Goal: Task Accomplishment & Management: Manage account settings

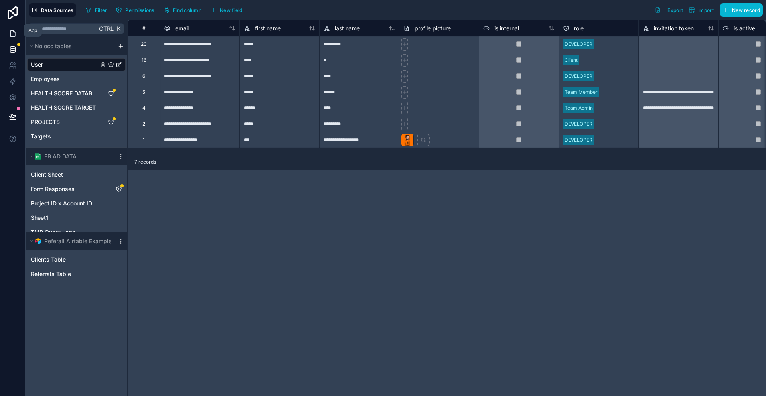
click at [12, 32] on icon at bounding box center [13, 34] width 8 height 8
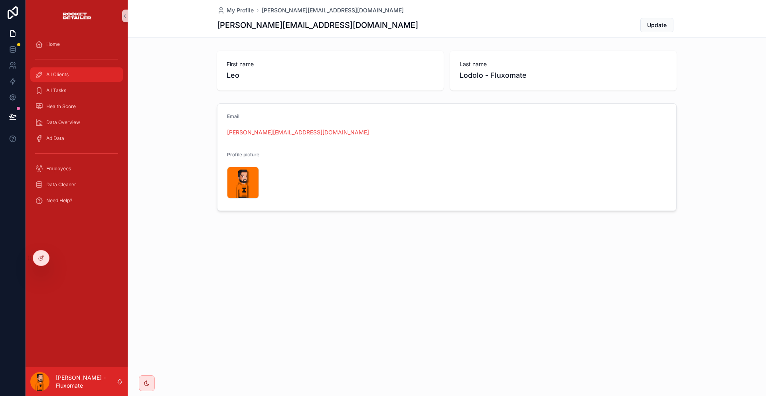
click at [63, 69] on div "All Clients" at bounding box center [76, 74] width 83 height 13
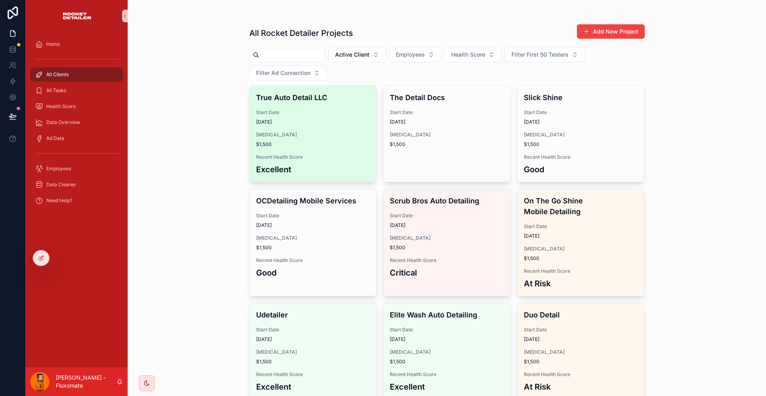
click at [335, 141] on span "$1,500" at bounding box center [313, 144] width 114 height 6
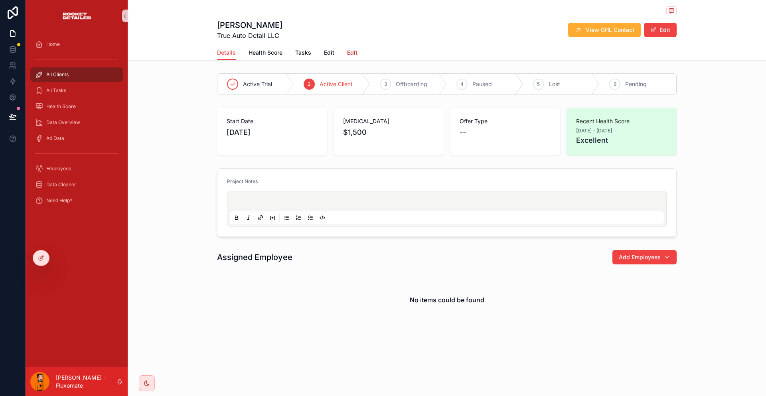
click at [357, 49] on span "Edit" at bounding box center [352, 53] width 10 height 8
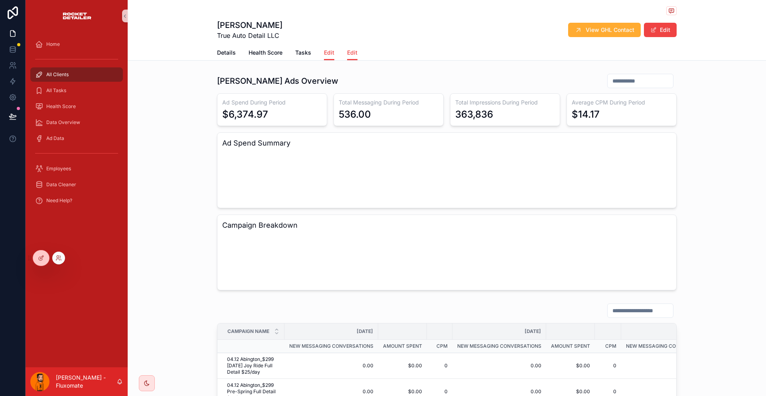
click at [45, 251] on div at bounding box center [41, 258] width 17 height 16
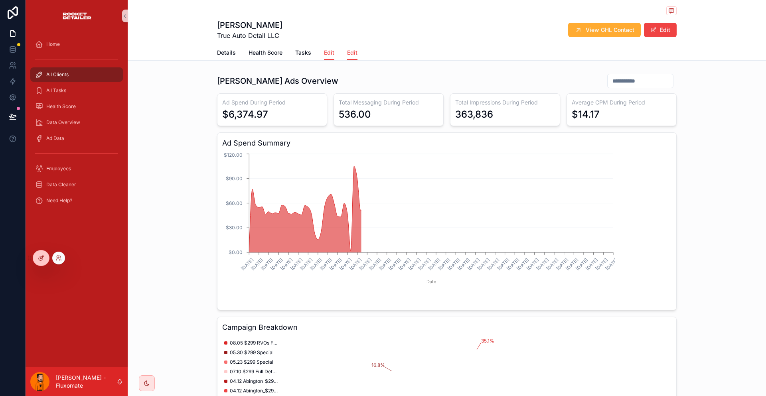
click at [41, 255] on icon at bounding box center [41, 258] width 6 height 6
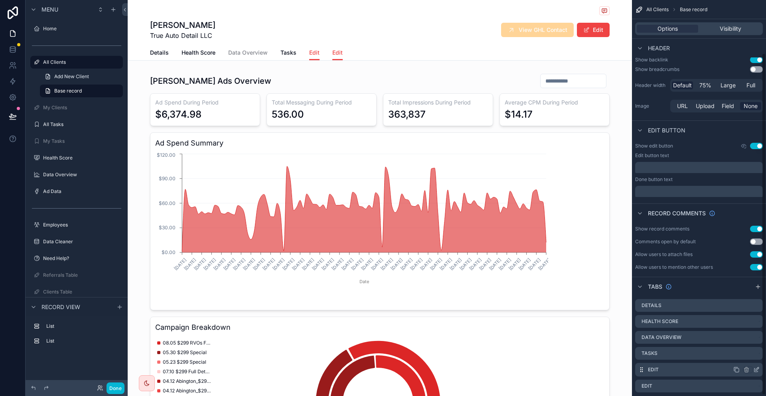
scroll to position [61, 0]
click at [758, 368] on icon "scrollable content" at bounding box center [756, 370] width 4 height 4
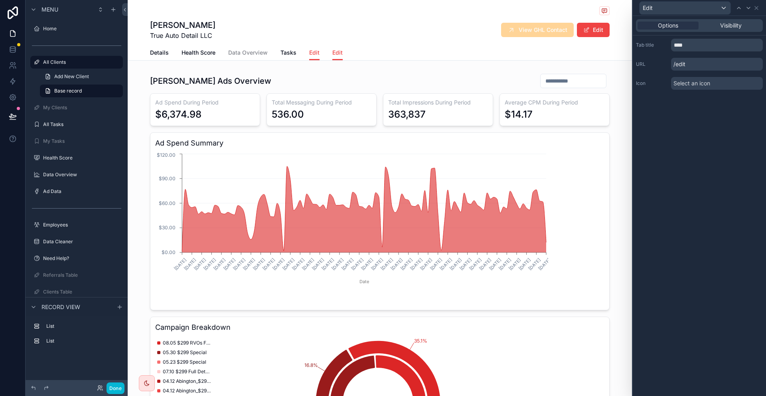
click at [706, 46] on div "Tab title **** URL /edit Icon Select an icon" at bounding box center [699, 63] width 133 height 57
click at [708, 43] on input "****" at bounding box center [717, 45] width 92 height 13
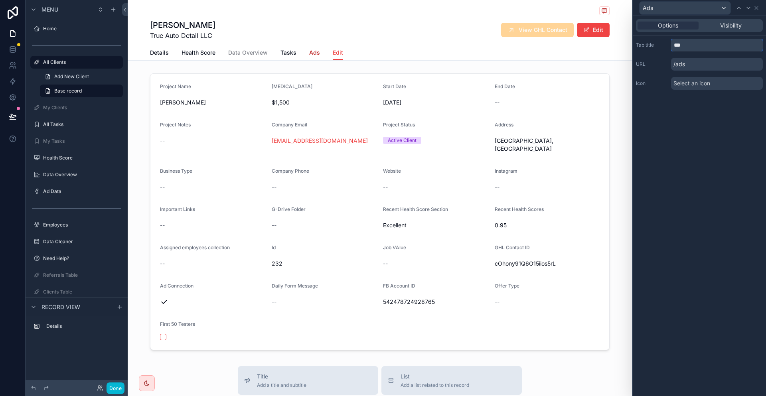
type input "***"
click at [320, 49] on span "Ads" at bounding box center [314, 53] width 11 height 8
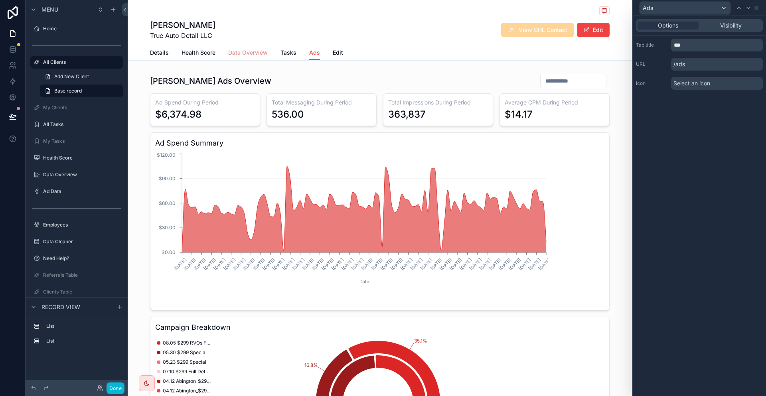
click at [253, 49] on span "Data Overview" at bounding box center [247, 53] width 39 height 8
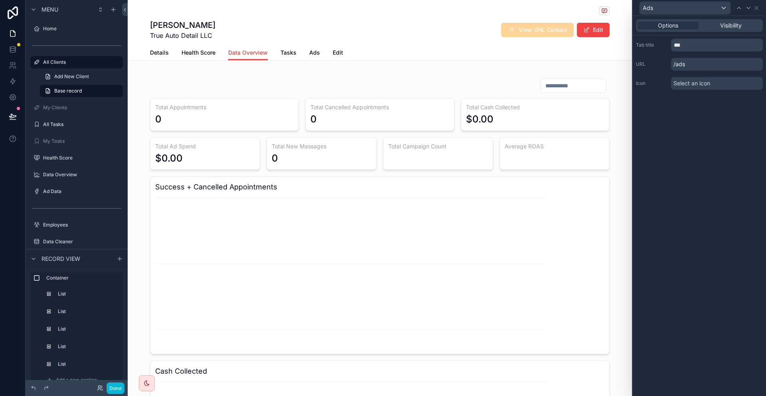
click at [313, 49] on div "Details Health Score Data Overview Tasks Ads Edit" at bounding box center [379, 52] width 459 height 15
click at [316, 49] on span "Ads" at bounding box center [314, 53] width 11 height 8
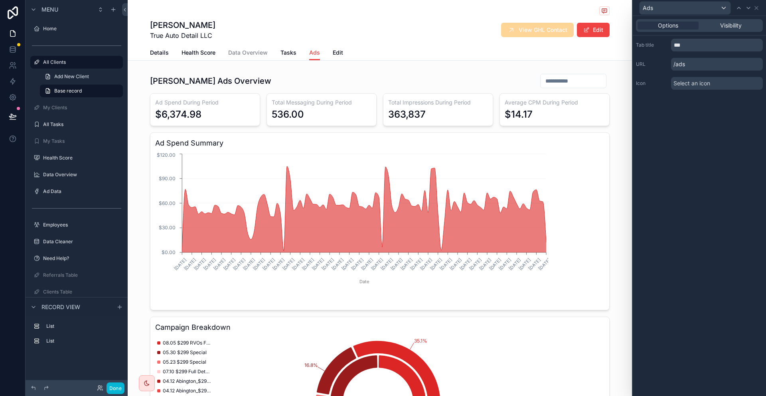
click at [330, 46] on div "Details Health Score Data Overview Tasks Ads Edit" at bounding box center [379, 52] width 459 height 15
click at [331, 46] on div "Details Health Score Data Overview Tasks Ads Edit" at bounding box center [379, 52] width 459 height 15
click at [342, 49] on span "Edit" at bounding box center [338, 53] width 10 height 8
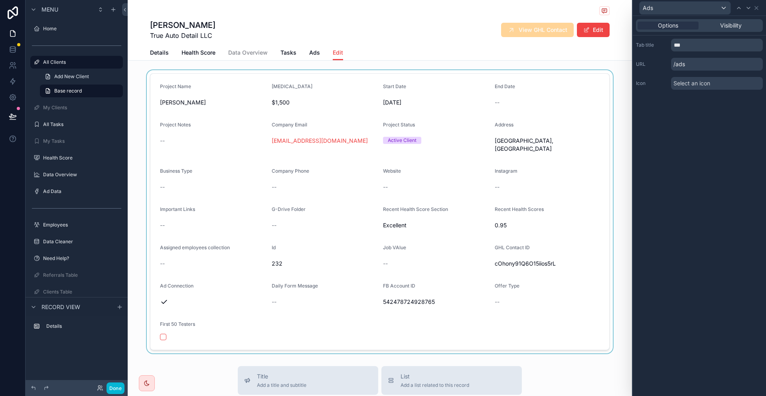
click at [470, 121] on div at bounding box center [380, 211] width 504 height 283
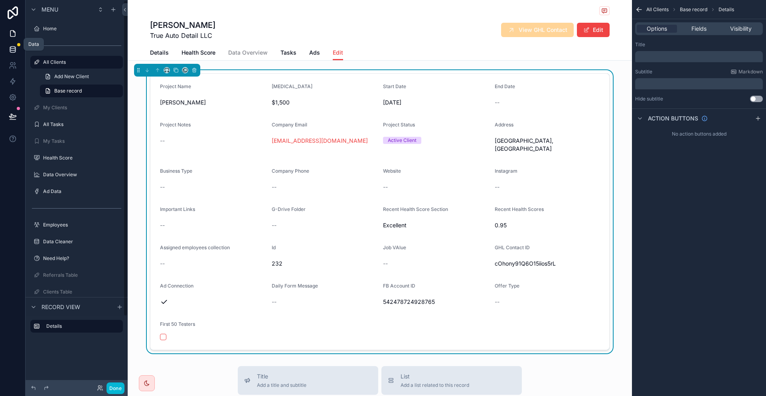
click at [4, 42] on link at bounding box center [12, 49] width 25 height 16
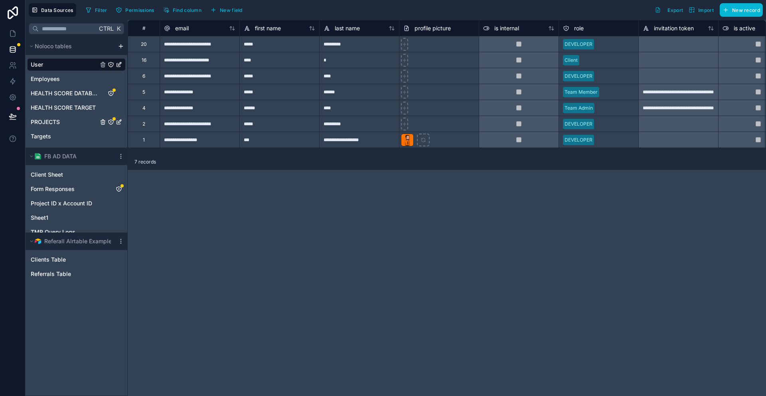
click at [55, 118] on link "PROJECTS" at bounding box center [64, 122] width 67 height 8
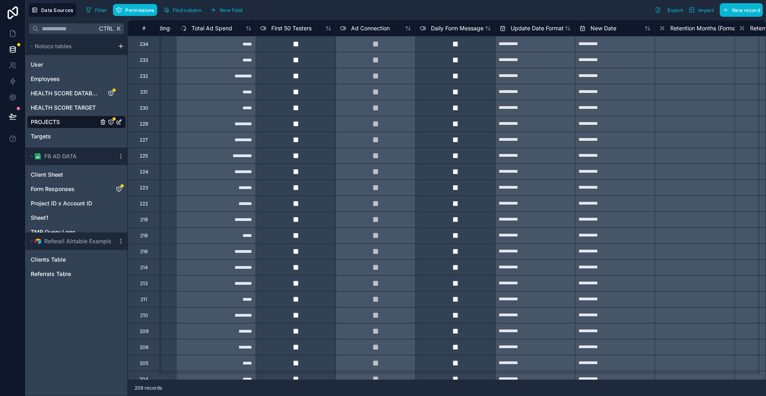
scroll to position [0, 1818]
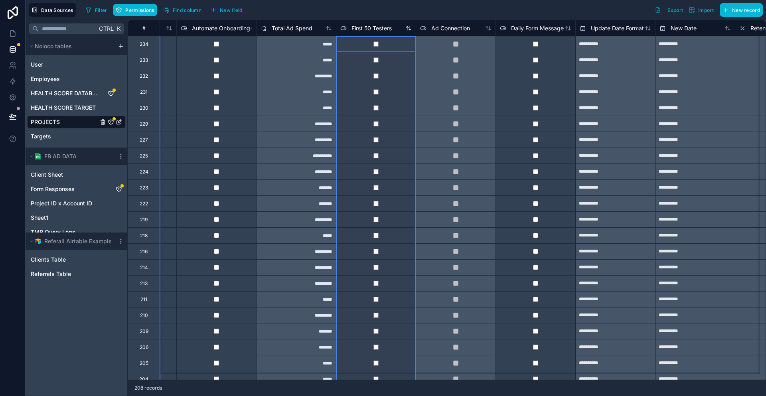
click at [361, 26] on span "First 50 Testers" at bounding box center [371, 28] width 40 height 8
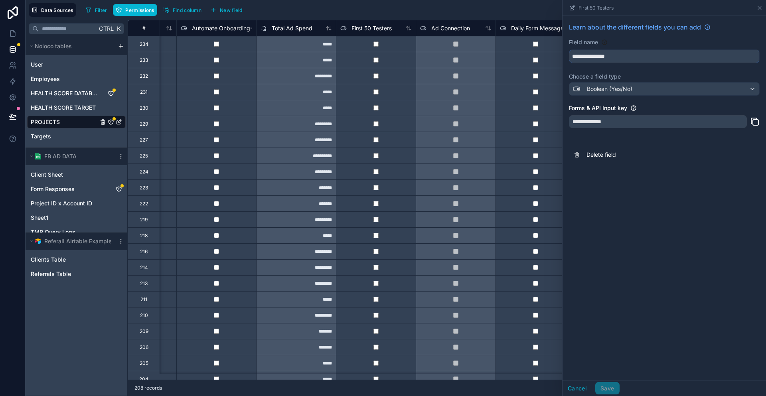
click at [638, 53] on input "**********" at bounding box center [664, 56] width 190 height 13
click at [592, 390] on button "Cancel" at bounding box center [577, 388] width 30 height 13
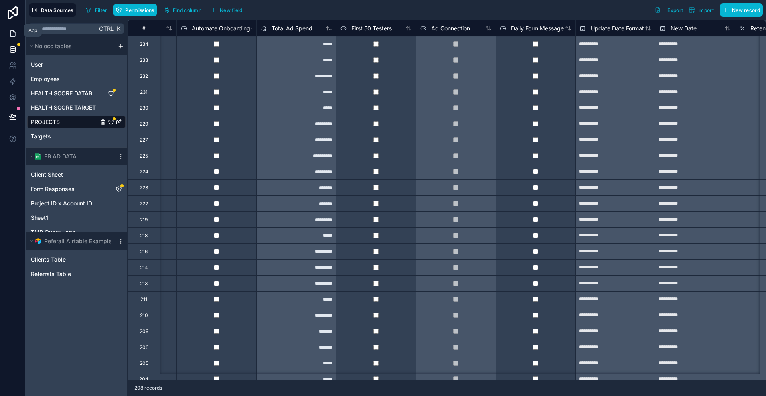
click at [10, 31] on icon at bounding box center [12, 34] width 5 height 6
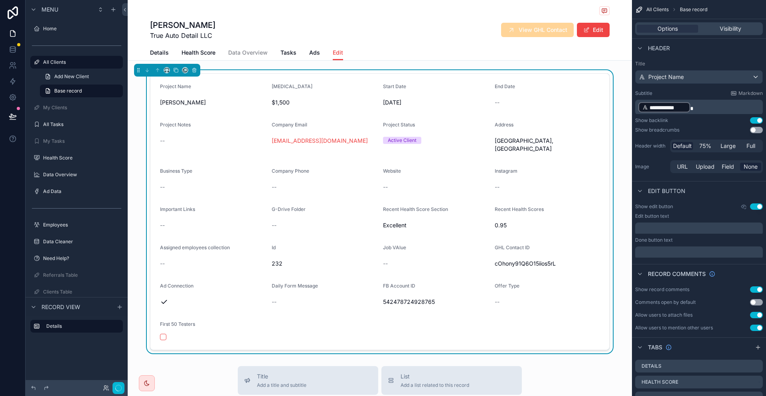
click at [529, 275] on form "Project Name [PERSON_NAME] [MEDICAL_DATA] $1,500 Start Date [DATE] End Date -- …" at bounding box center [379, 212] width 459 height 276
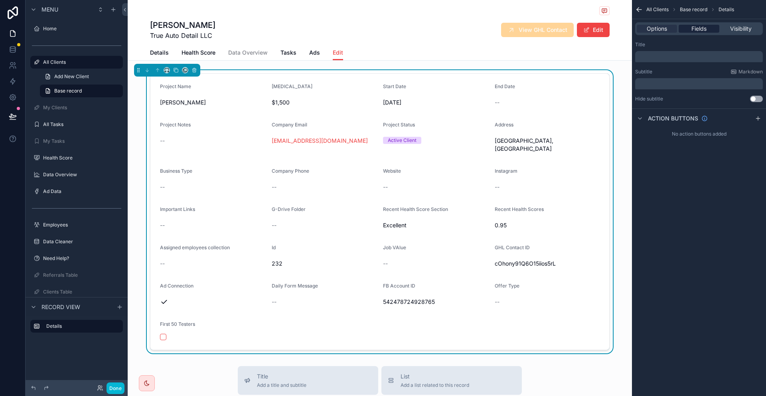
click at [706, 25] on span "Fields" at bounding box center [698, 29] width 15 height 8
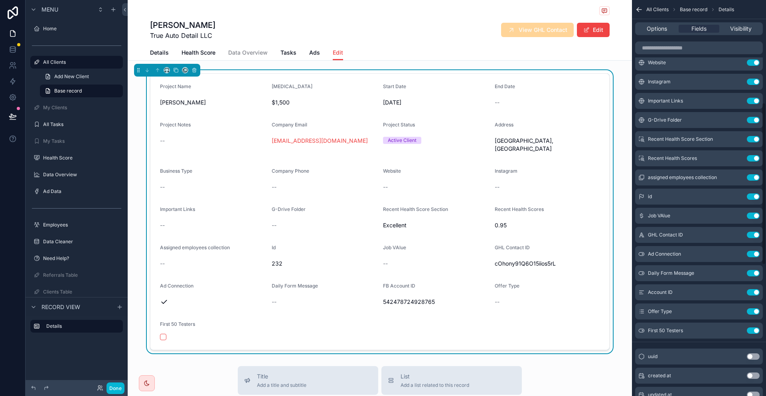
scroll to position [249, 0]
click at [740, 271] on icon "scrollable content" at bounding box center [737, 274] width 6 height 6
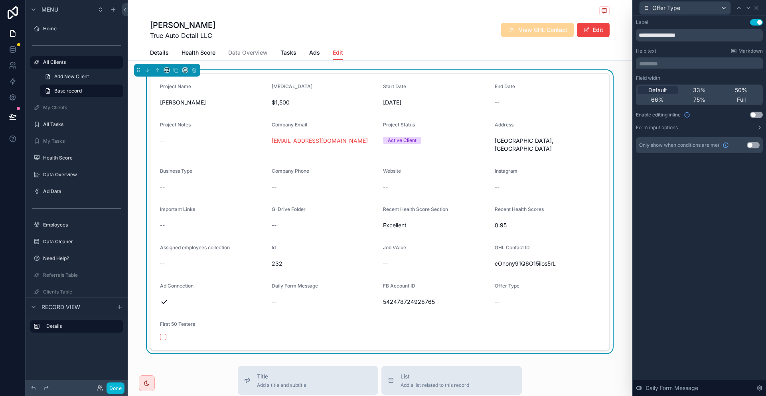
click at [755, 112] on button "Use setting" at bounding box center [756, 115] width 13 height 6
click at [106, 387] on button "Done" at bounding box center [115, 388] width 18 height 12
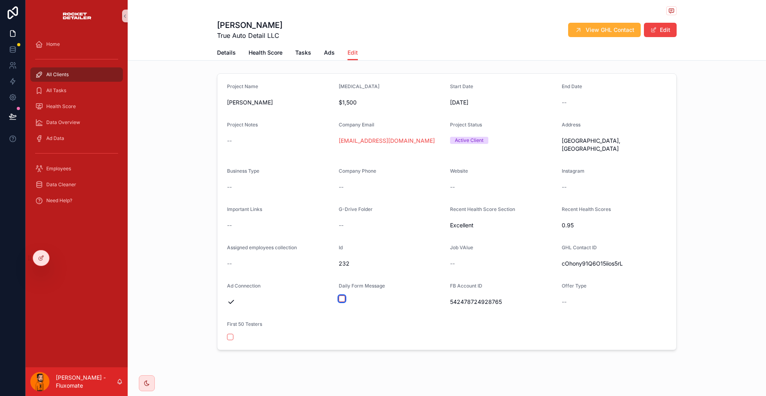
click at [345, 296] on button "button" at bounding box center [342, 299] width 6 height 6
click at [236, 53] on link "Details" at bounding box center [226, 53] width 19 height 16
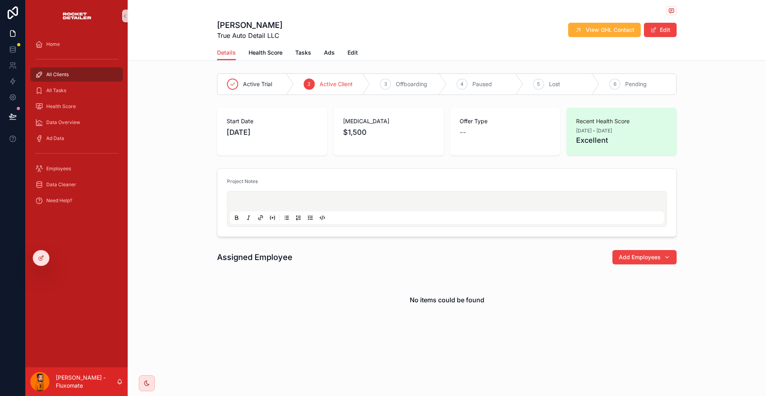
click at [38, 250] on div "Home All Clients All Tasks Health Score Data Overview Ad Data Employees Data Cl…" at bounding box center [77, 199] width 102 height 335
click at [44, 252] on div at bounding box center [41, 257] width 16 height 15
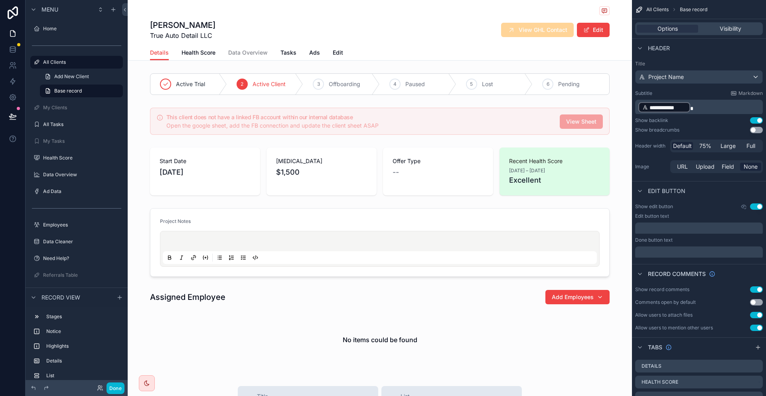
scroll to position [239, 0]
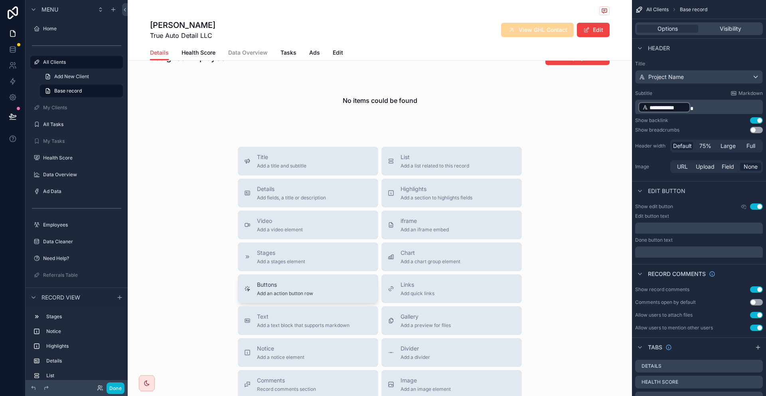
click at [336, 274] on button "Buttons Add an action button row" at bounding box center [308, 288] width 140 height 29
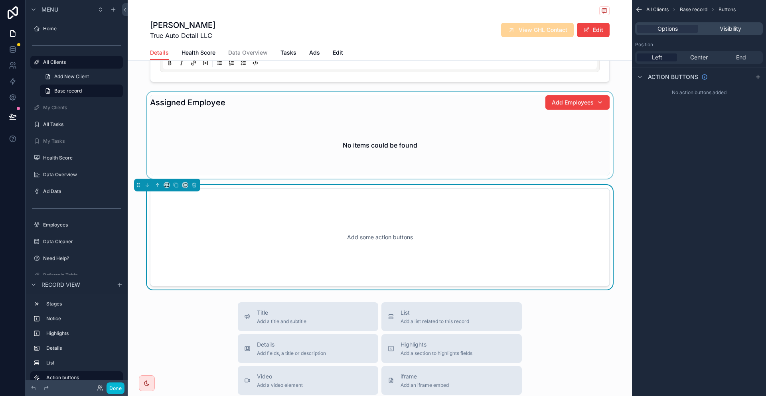
scroll to position [182, 0]
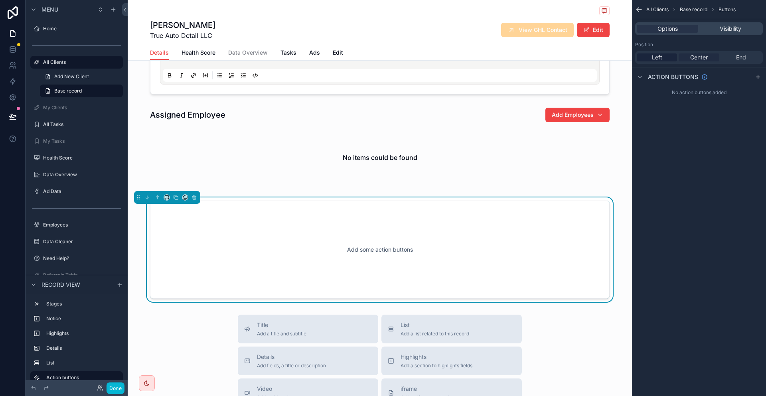
click at [707, 53] on span "Center" at bounding box center [699, 57] width 18 height 8
click at [761, 74] on icon "scrollable content" at bounding box center [758, 77] width 6 height 6
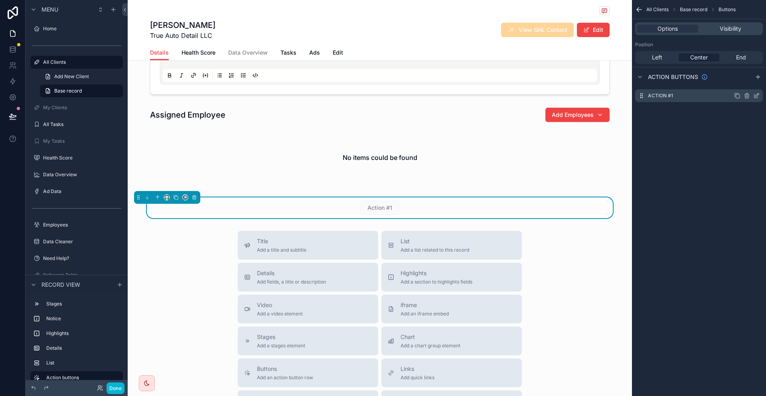
click at [756, 93] on icon "scrollable content" at bounding box center [756, 96] width 6 height 6
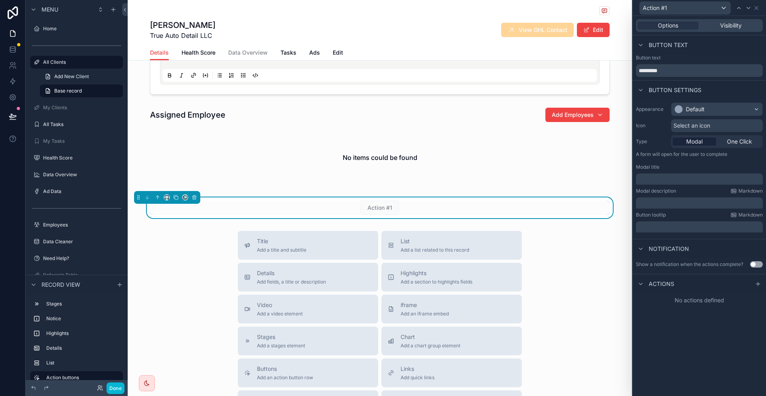
click at [756, 85] on div "Button settings" at bounding box center [699, 89] width 133 height 19
click at [710, 64] on input "*********" at bounding box center [699, 70] width 127 height 13
type input "**********"
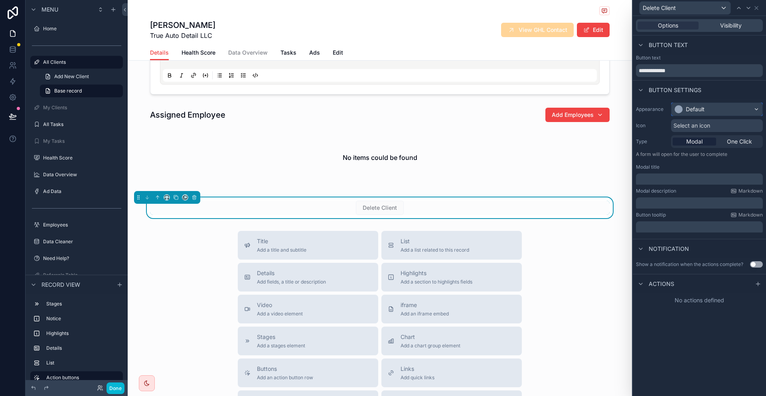
click at [730, 103] on div "Default" at bounding box center [716, 109] width 91 height 13
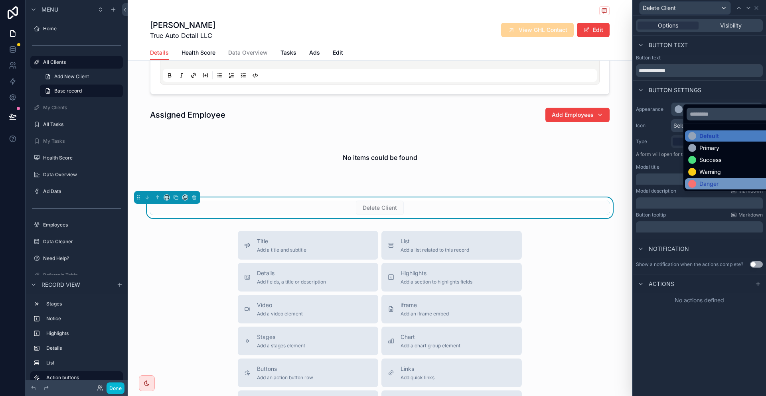
click at [712, 180] on div "Danger" at bounding box center [708, 184] width 19 height 8
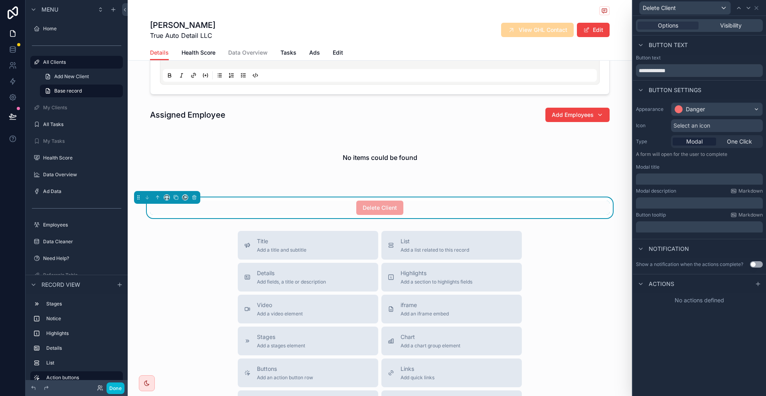
click at [698, 176] on p "﻿" at bounding box center [700, 180] width 122 height 8
click at [702, 200] on p "﻿" at bounding box center [700, 204] width 122 height 8
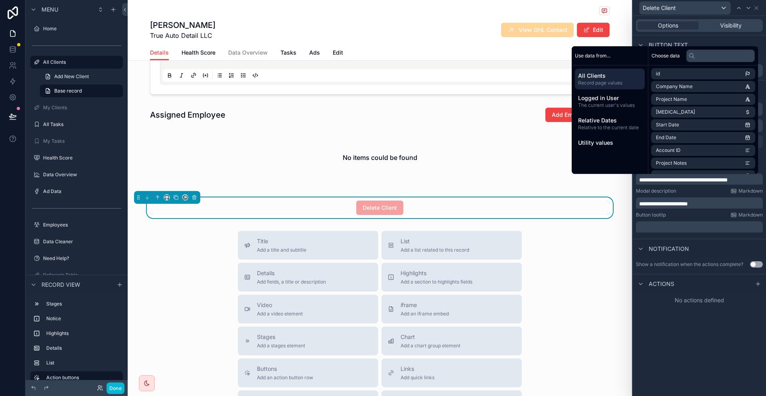
click at [693, 309] on div "**********" at bounding box center [699, 206] width 133 height 380
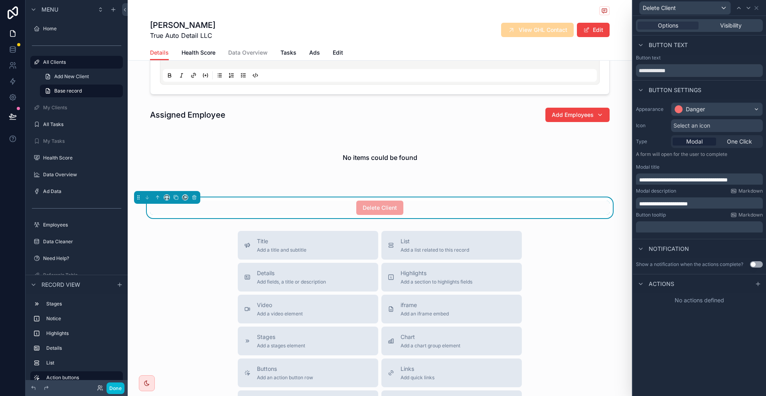
click at [721, 177] on span "**********" at bounding box center [683, 180] width 89 height 6
click at [727, 177] on span "**********" at bounding box center [683, 180] width 89 height 6
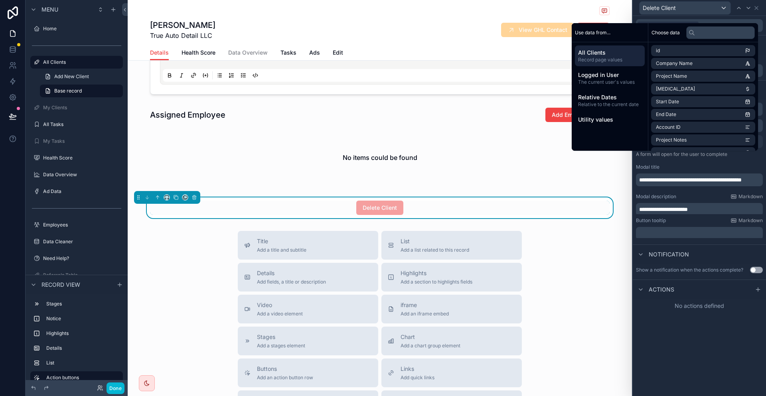
click at [719, 307] on div "**********" at bounding box center [699, 206] width 133 height 380
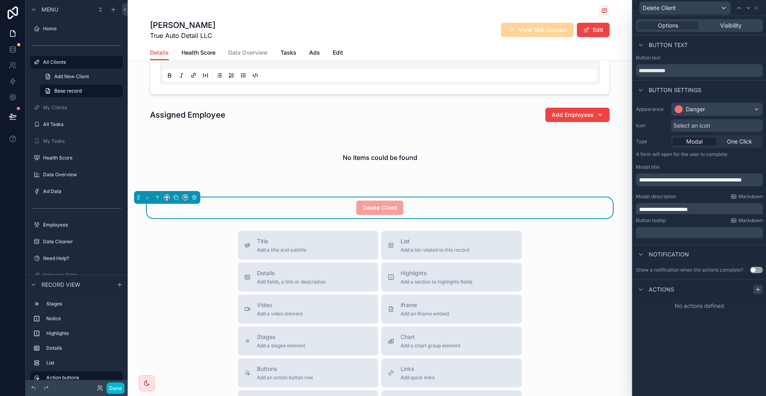
click at [761, 285] on div at bounding box center [758, 290] width 10 height 10
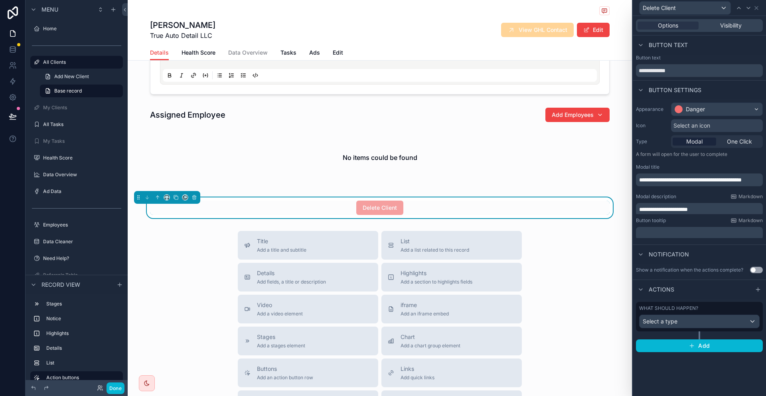
click at [698, 305] on div "What should happen? Select a type" at bounding box center [699, 316] width 120 height 23
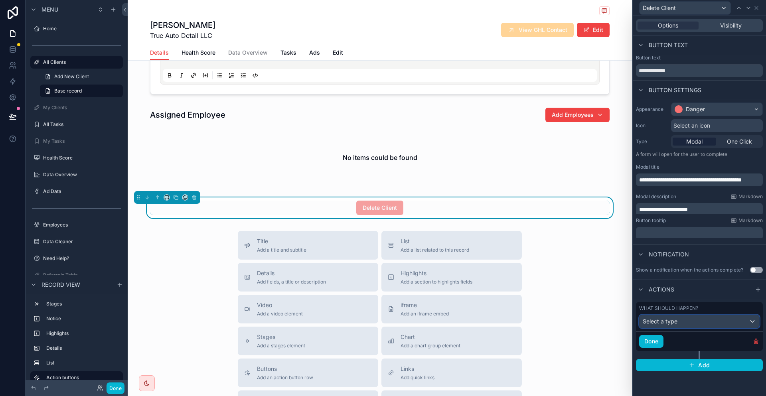
click at [692, 315] on div "Select a type" at bounding box center [699, 321] width 120 height 13
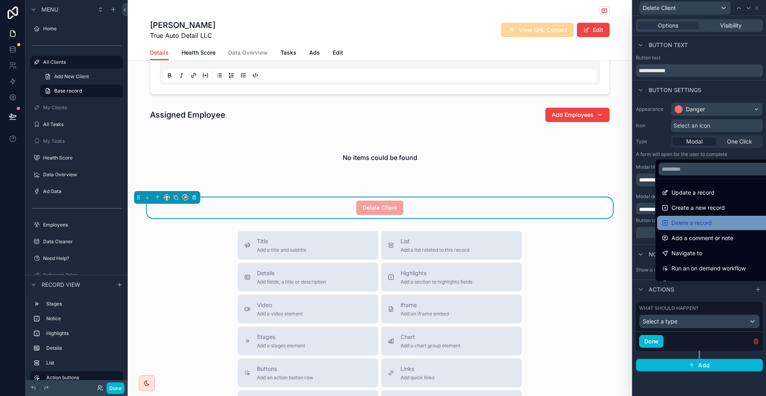
click at [699, 228] on span "Delete a record" at bounding box center [691, 223] width 40 height 10
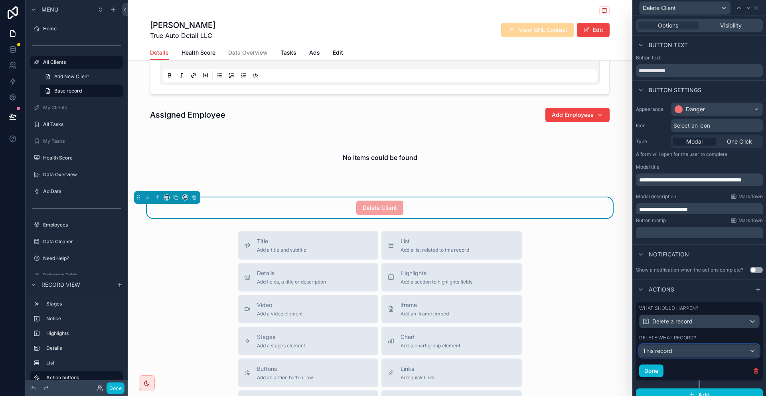
click at [689, 345] on div "This record" at bounding box center [699, 351] width 120 height 13
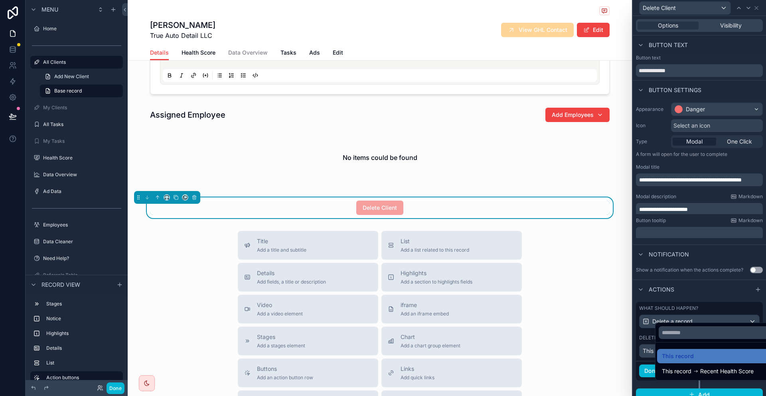
click at [717, 304] on div at bounding box center [699, 198] width 133 height 396
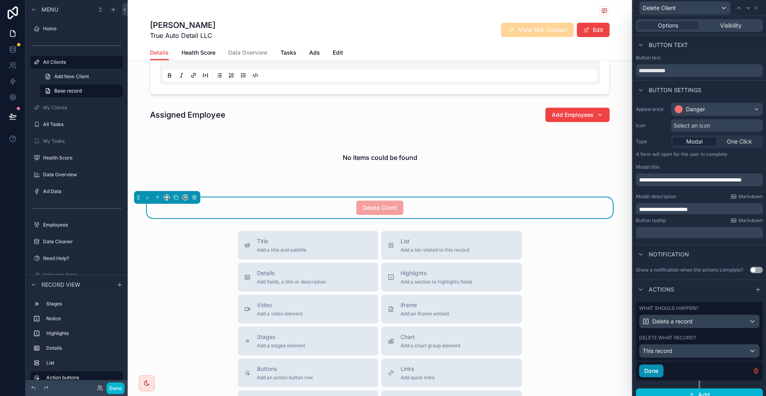
click at [663, 365] on button "Done" at bounding box center [651, 371] width 24 height 13
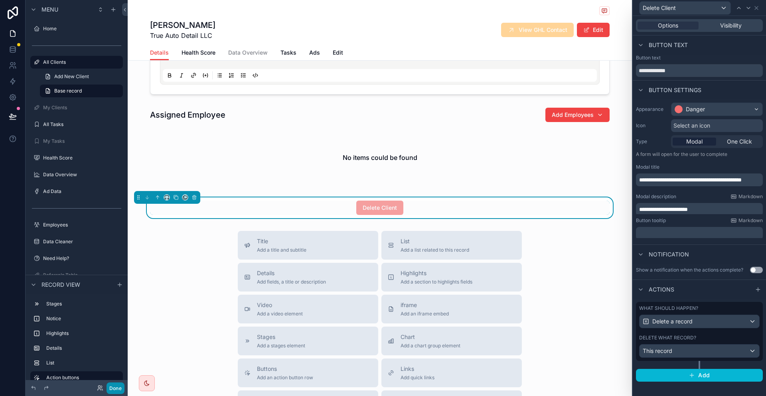
click at [106, 386] on button "Done" at bounding box center [115, 388] width 18 height 12
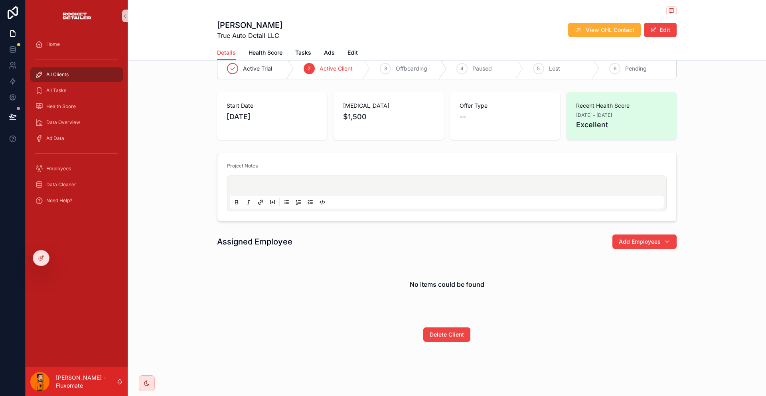
scroll to position [0, 0]
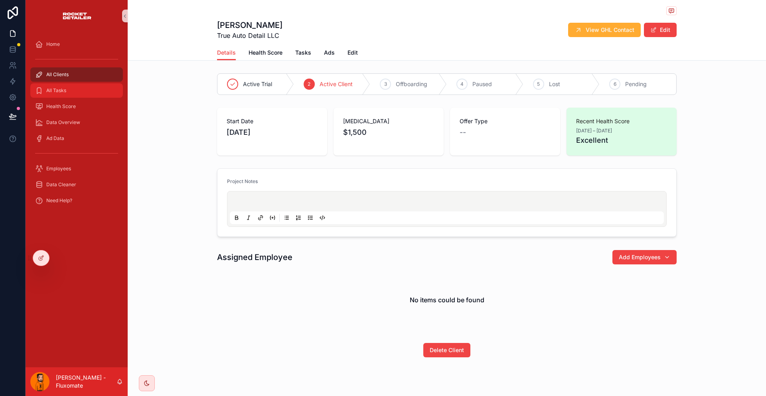
click at [60, 84] on div "All Tasks" at bounding box center [76, 90] width 83 height 13
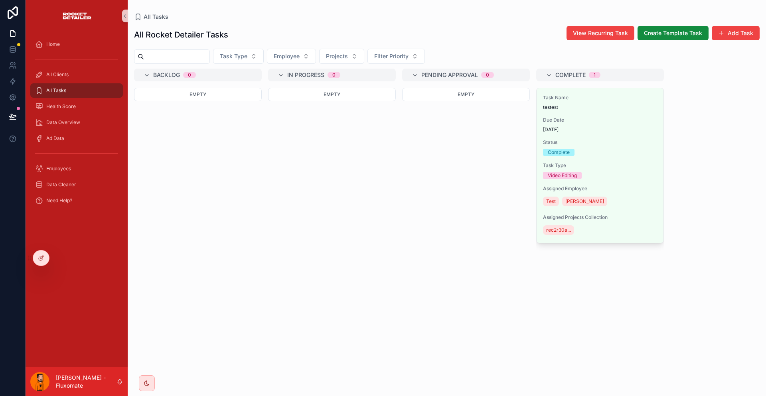
click at [77, 67] on div "All Clients" at bounding box center [77, 75] width 102 height 16
click at [78, 68] on div "All Clients" at bounding box center [76, 74] width 83 height 13
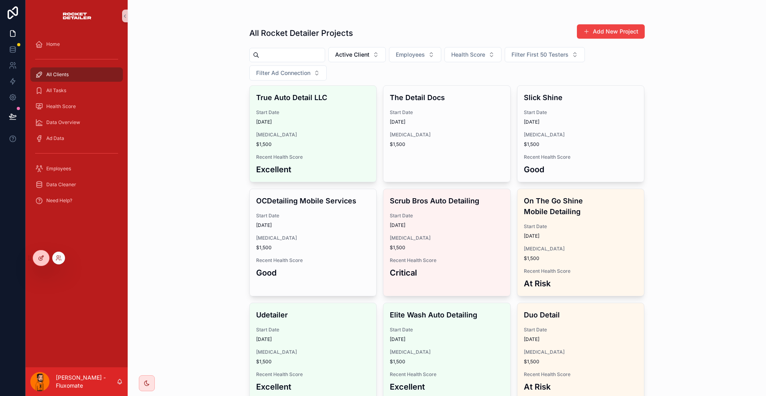
click at [38, 255] on icon at bounding box center [41, 258] width 6 height 6
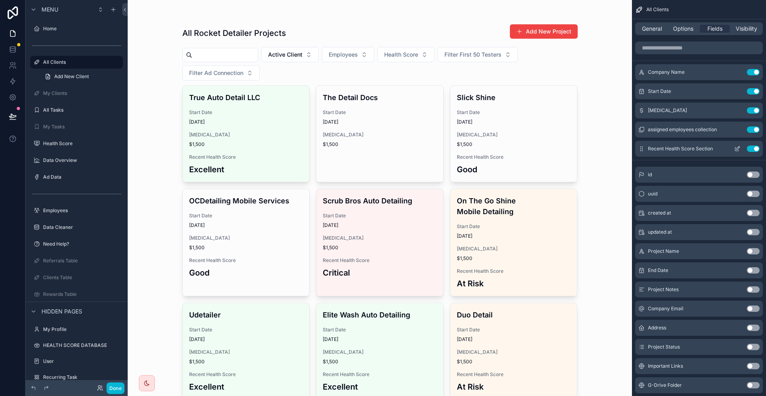
click at [735, 146] on button "scrollable content" at bounding box center [737, 149] width 13 height 6
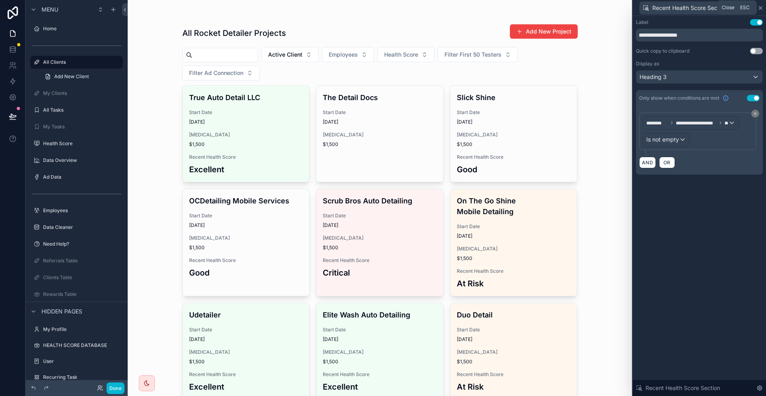
click at [763, 6] on icon at bounding box center [760, 8] width 6 height 6
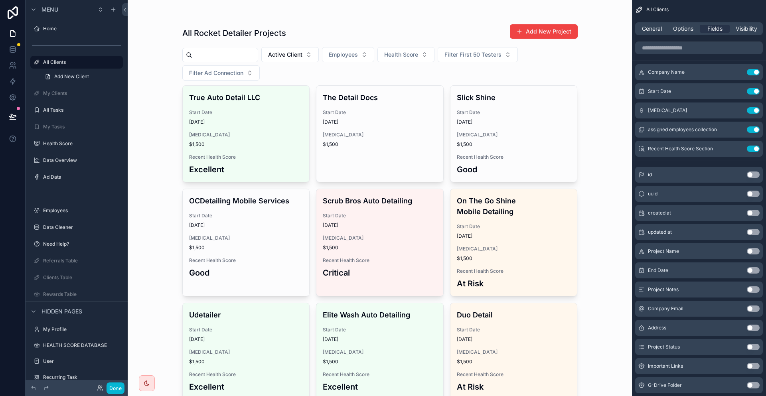
click at [96, 395] on div "Done" at bounding box center [77, 388] width 102 height 16
click at [106, 390] on button "Done" at bounding box center [115, 388] width 18 height 12
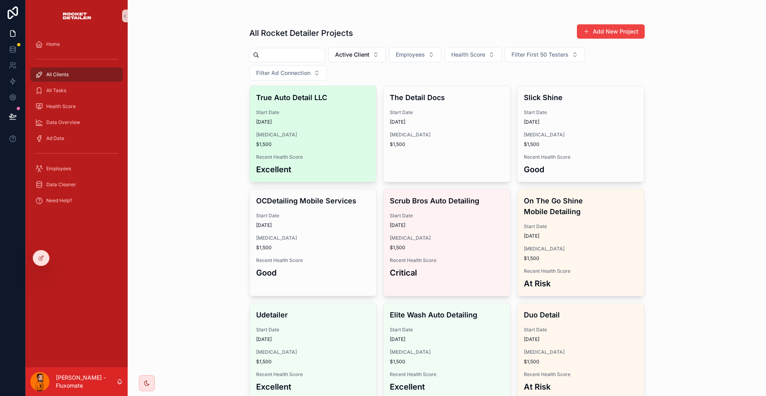
click at [323, 86] on div "True Auto Detail LLC Start Date [DATE] [MEDICAL_DATA] $1,500 Recent Health Scor…" at bounding box center [313, 134] width 127 height 96
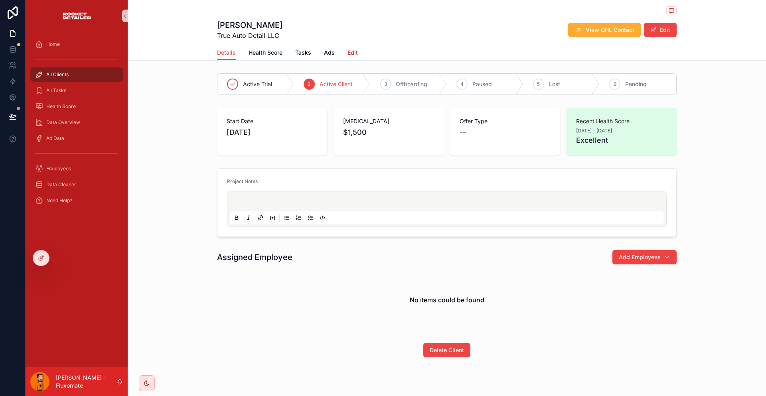
click at [358, 49] on span "Edit" at bounding box center [352, 53] width 10 height 8
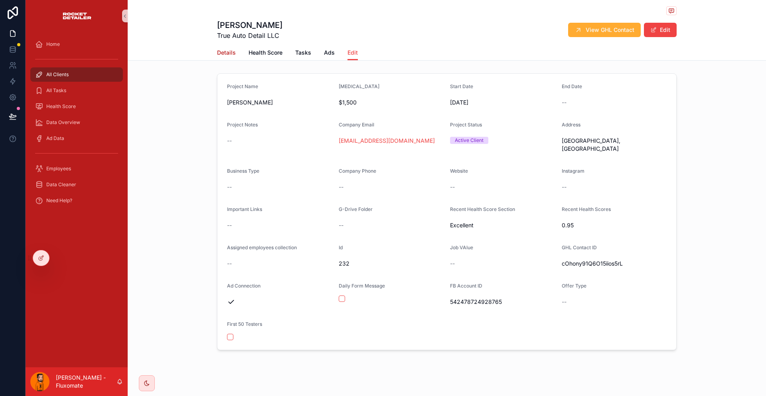
click at [236, 49] on span "Details" at bounding box center [226, 53] width 19 height 8
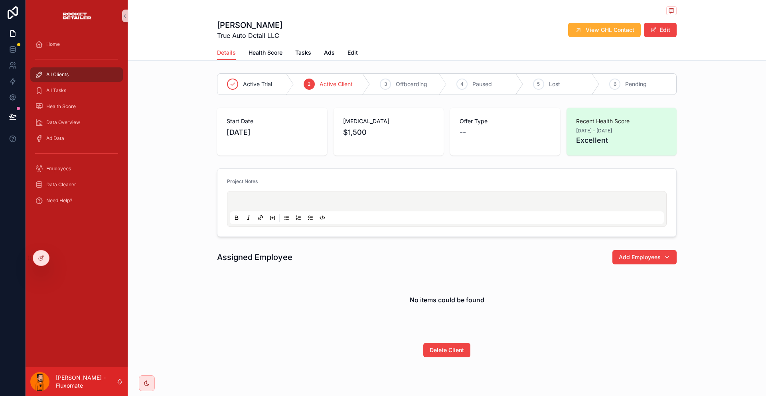
drag, startPoint x: 67, startPoint y: 62, endPoint x: 102, endPoint y: 31, distance: 46.3
click at [67, 68] on div "All Clients" at bounding box center [76, 74] width 83 height 13
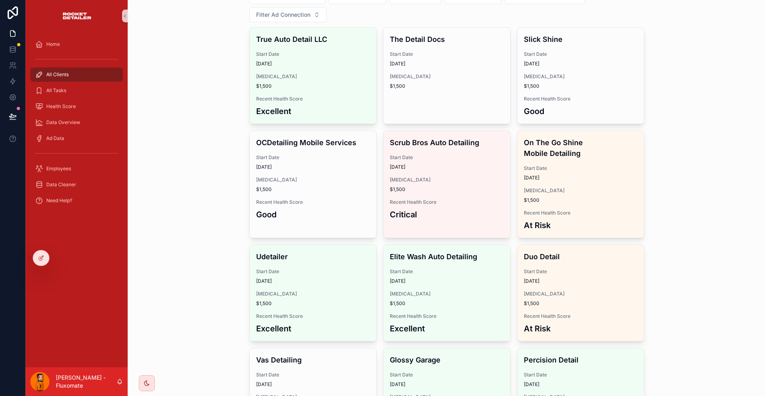
scroll to position [80, 0]
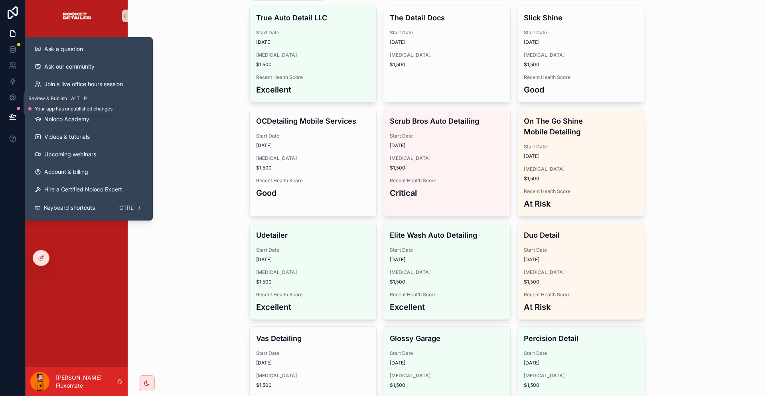
drag, startPoint x: 13, startPoint y: 101, endPoint x: 58, endPoint y: 121, distance: 48.8
click at [13, 114] on icon at bounding box center [12, 116] width 7 height 4
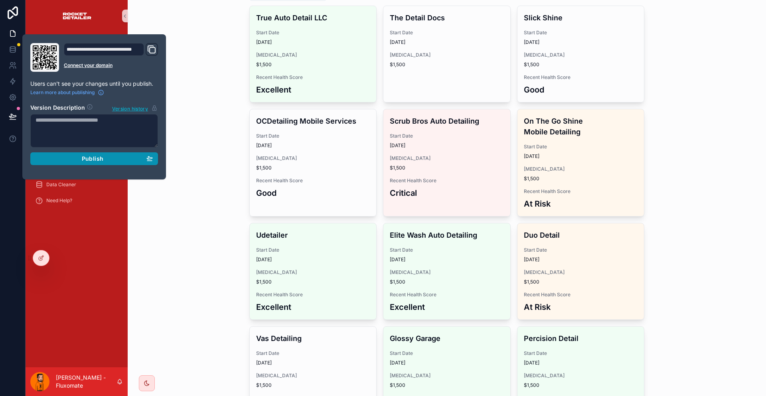
click at [83, 152] on button "Publish" at bounding box center [94, 158] width 128 height 13
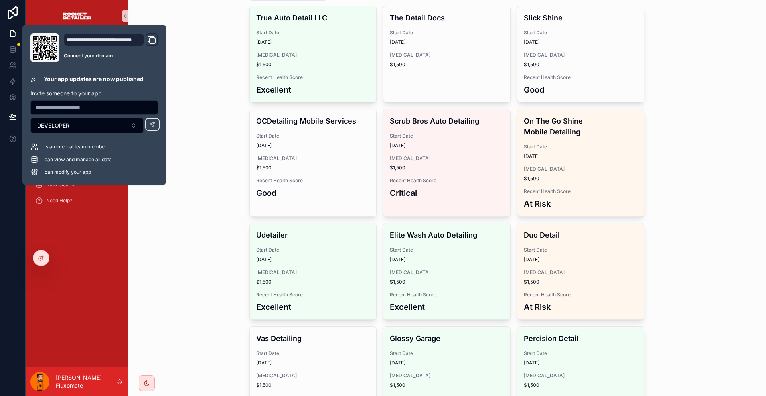
click at [183, 43] on div "All Rocket Detailer Projects Add New Project Active Client Employees Health Sco…" at bounding box center [447, 118] width 638 height 396
